Goal: Contribute content: Add original content to the website for others to see

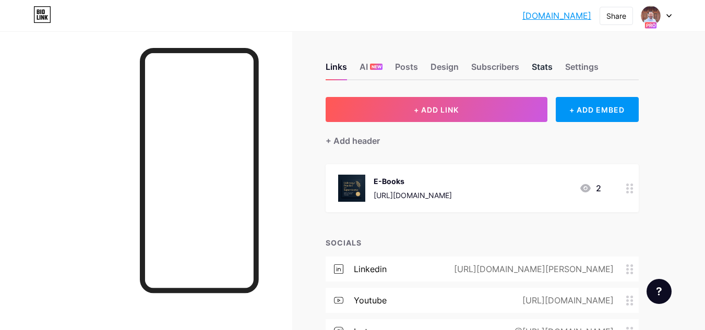
click at [548, 66] on div "Stats" at bounding box center [542, 70] width 21 height 19
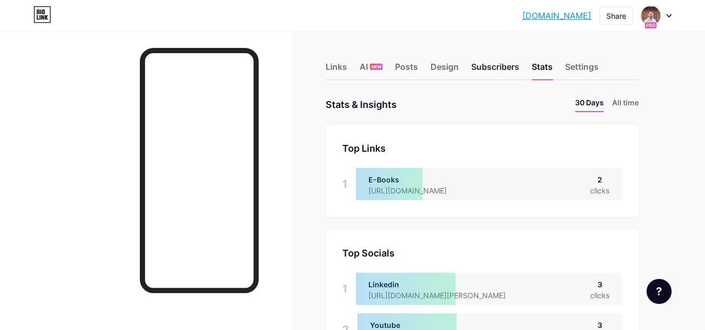
click at [489, 72] on div "Subscribers" at bounding box center [495, 70] width 48 height 19
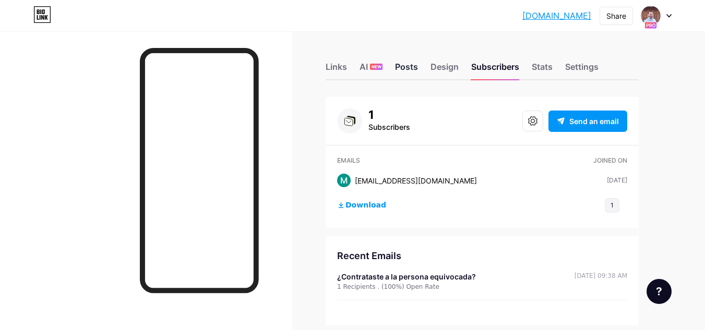
click at [409, 68] on div "Posts" at bounding box center [406, 70] width 23 height 19
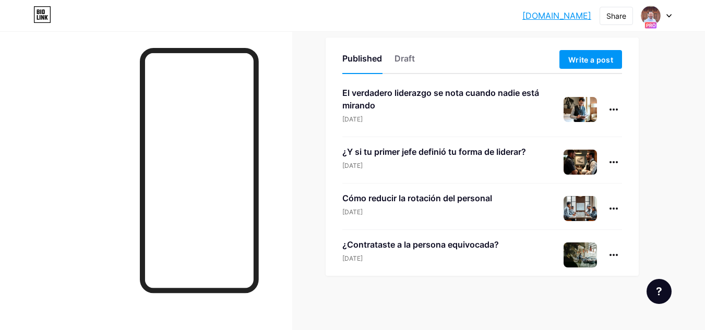
scroll to position [62, 0]
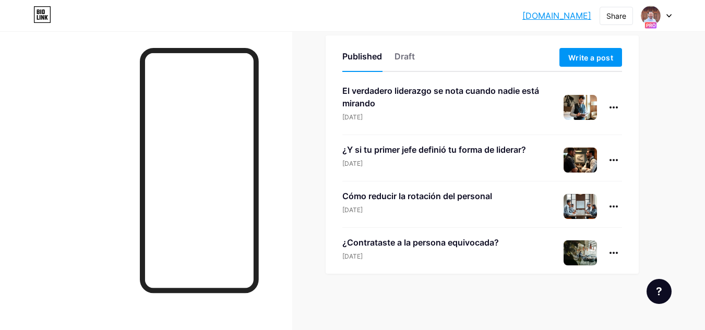
click at [426, 200] on div "Cómo reducir la rotación del personal" at bounding box center [417, 196] width 150 height 13
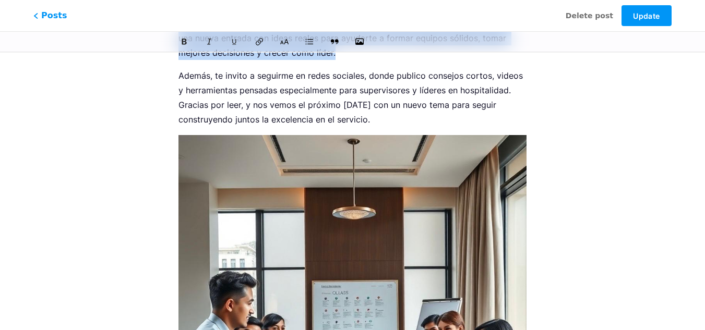
scroll to position [1255, 0]
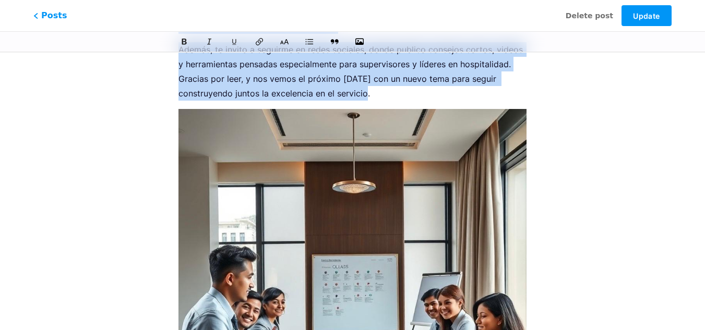
drag, startPoint x: 179, startPoint y: 144, endPoint x: 353, endPoint y: 85, distance: 184.2
copy div "¿Loremi dol sit ametco ad elitseddo ei tempo incididun utlaboreet dol magnaa en…"
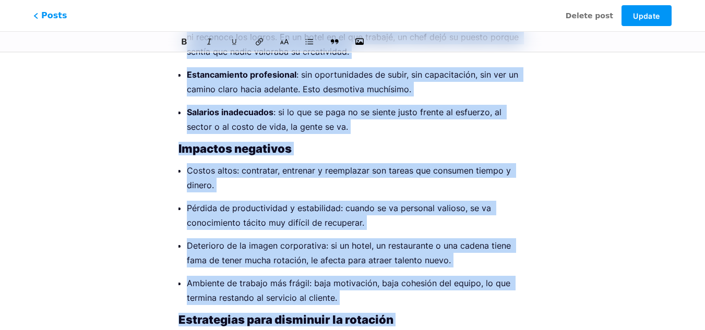
scroll to position [0, 0]
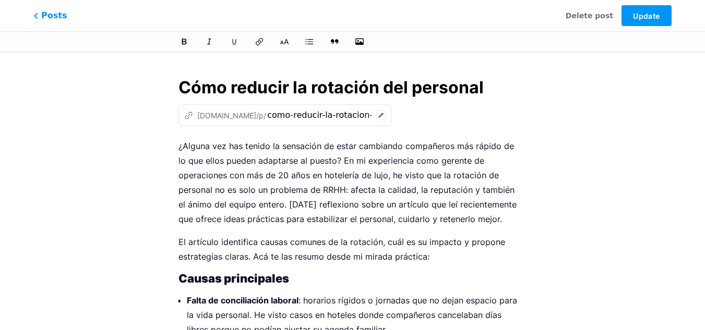
click at [313, 89] on input "Cómo reducir la rotación del personal" at bounding box center [353, 87] width 348 height 25
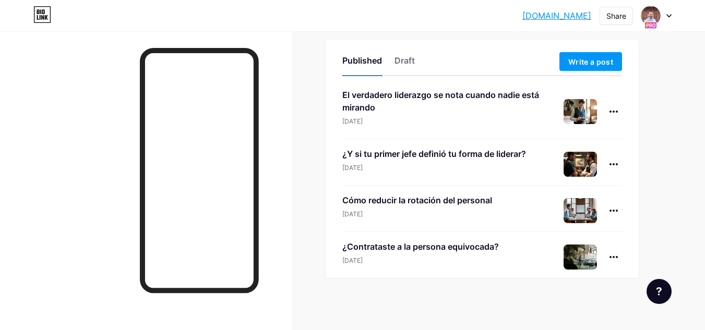
scroll to position [62, 0]
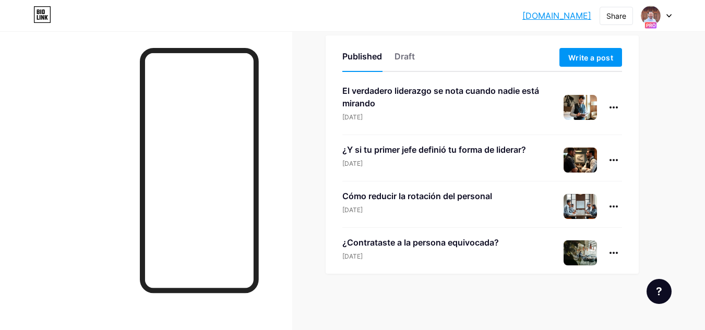
click at [441, 242] on div "¿Contrataste a la persona equivocada?" at bounding box center [420, 242] width 157 height 13
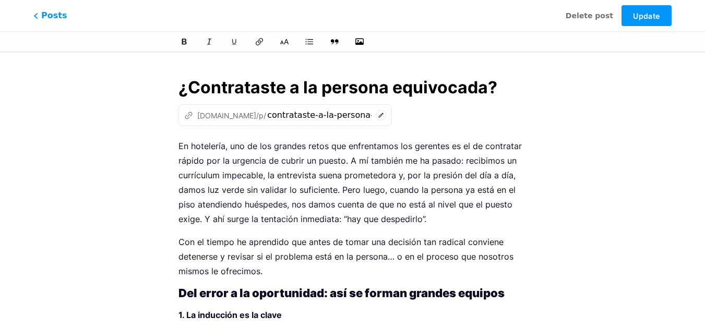
drag, startPoint x: 177, startPoint y: 87, endPoint x: 517, endPoint y: 90, distance: 339.3
drag, startPoint x: 512, startPoint y: 90, endPoint x: 174, endPoint y: 94, distance: 337.7
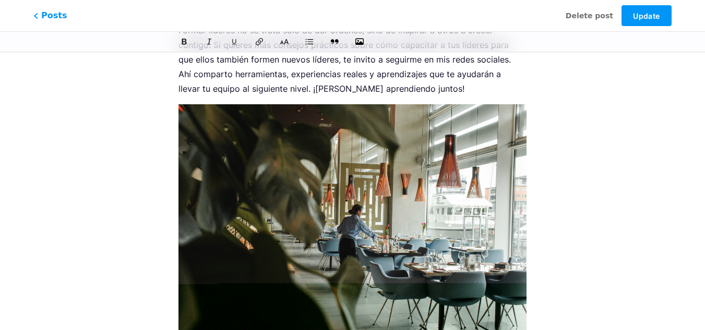
scroll to position [898, 0]
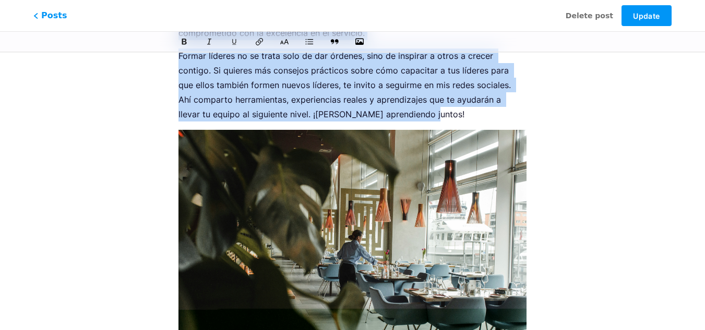
drag, startPoint x: 179, startPoint y: 144, endPoint x: 345, endPoint y: 96, distance: 173.3
copy div "Lo ipsumdolo, sit am con adipisc elits doe temporincid utl etdolore ma al en ad…"
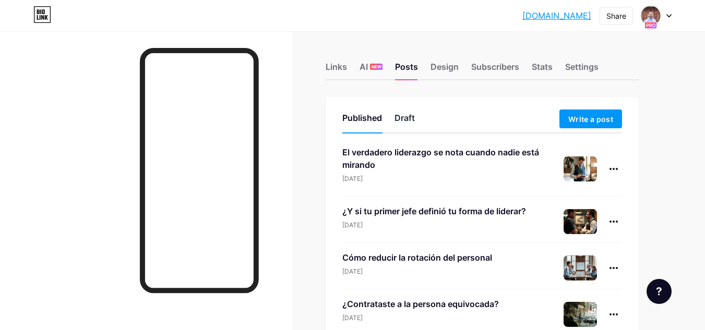
click at [405, 113] on div "Draft" at bounding box center [405, 121] width 20 height 19
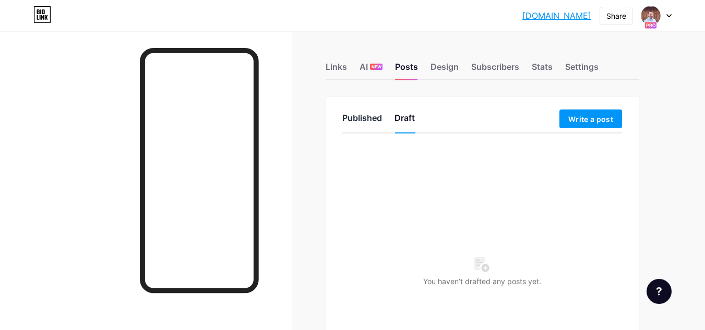
click at [370, 120] on div "Published" at bounding box center [362, 121] width 40 height 19
